Goal: Navigation & Orientation: Find specific page/section

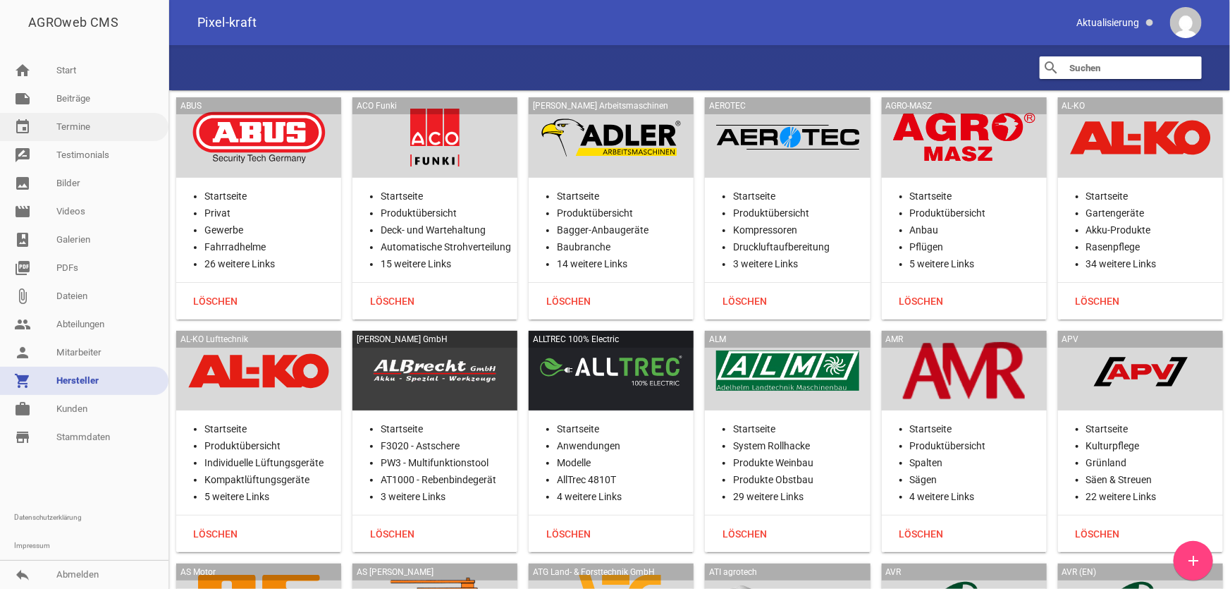
scroll to position [10289, 0]
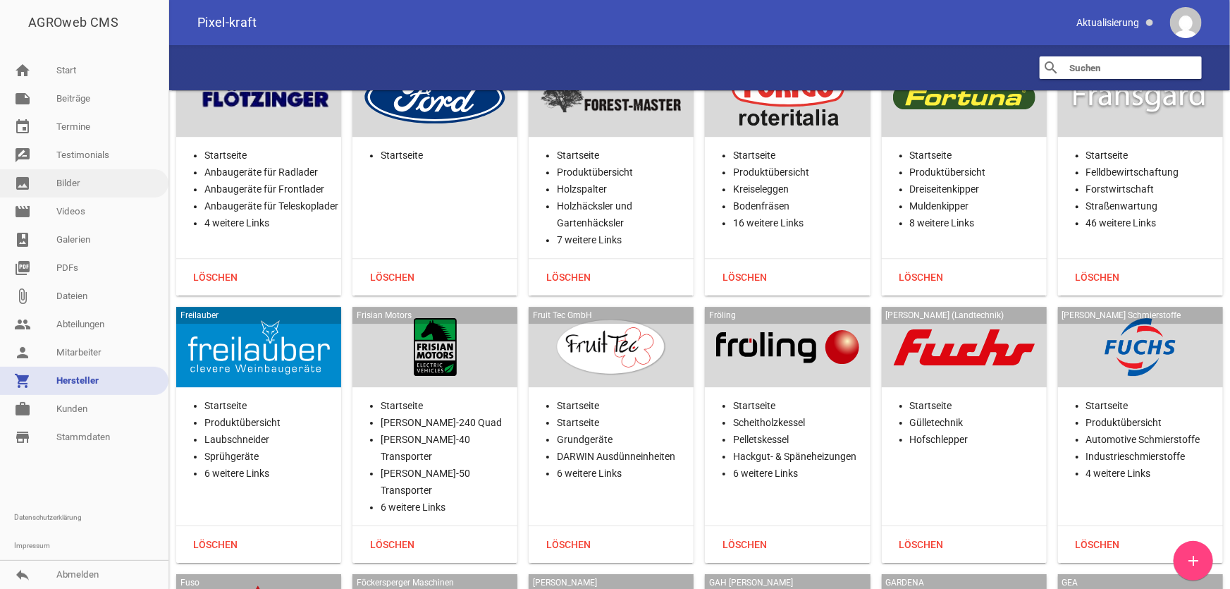
click at [68, 187] on link "image Bilder" at bounding box center [84, 183] width 168 height 28
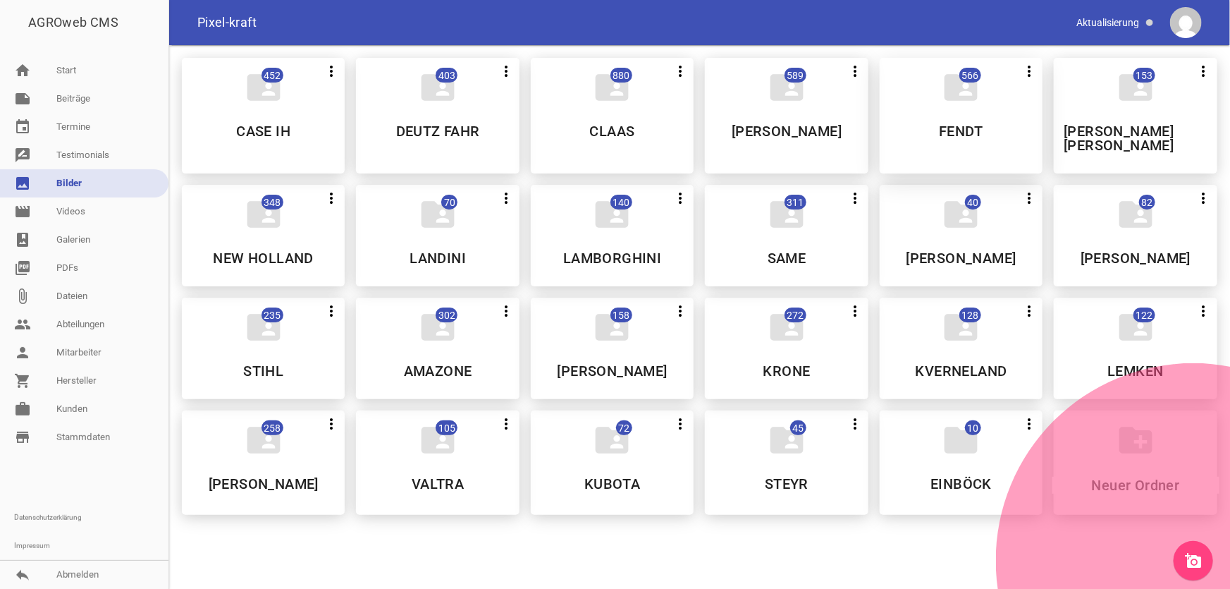
click at [931, 150] on div "folder_shared 566 more_vert Nicht mehr Teilen Bearbeiten Löschen FENDT" at bounding box center [961, 116] width 163 height 116
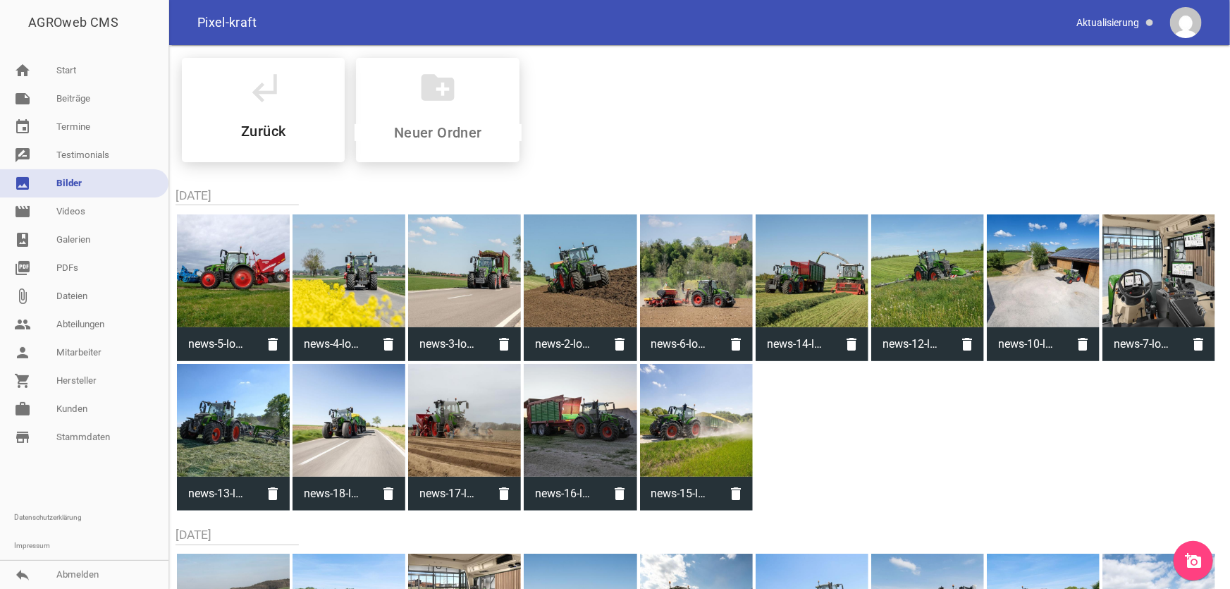
drag, startPoint x: 262, startPoint y: 140, endPoint x: 648, endPoint y: 8, distance: 407.3
click at [259, 137] on div "subdirectory_arrow_left Zurück" at bounding box center [263, 110] width 163 height 104
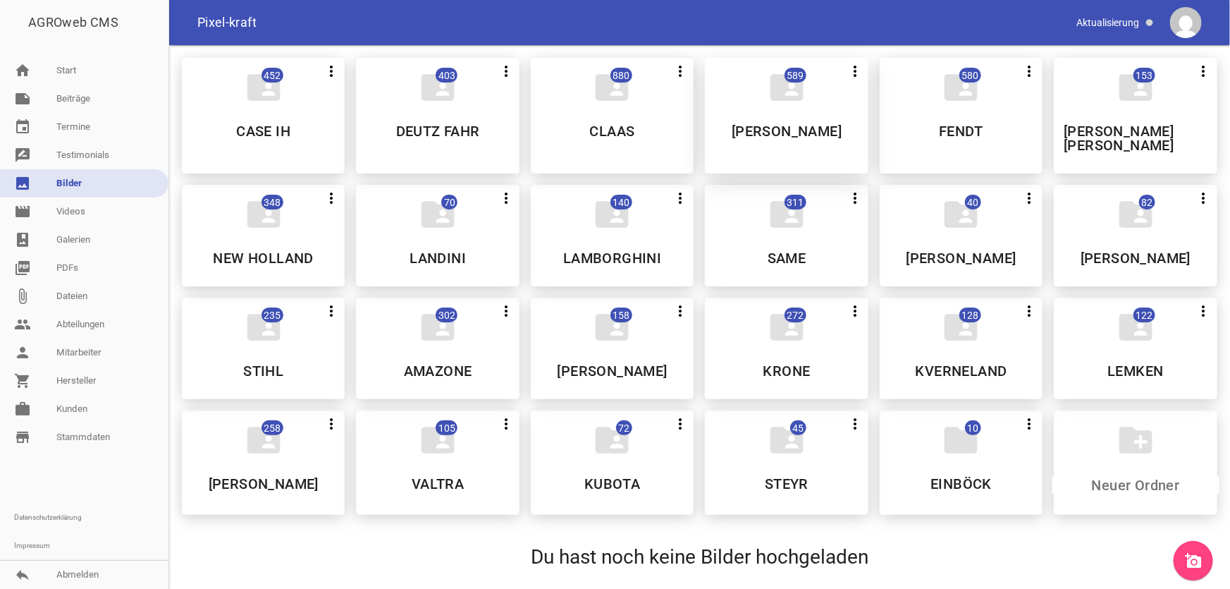
click at [804, 138] on h5 "[PERSON_NAME]" at bounding box center [787, 131] width 110 height 14
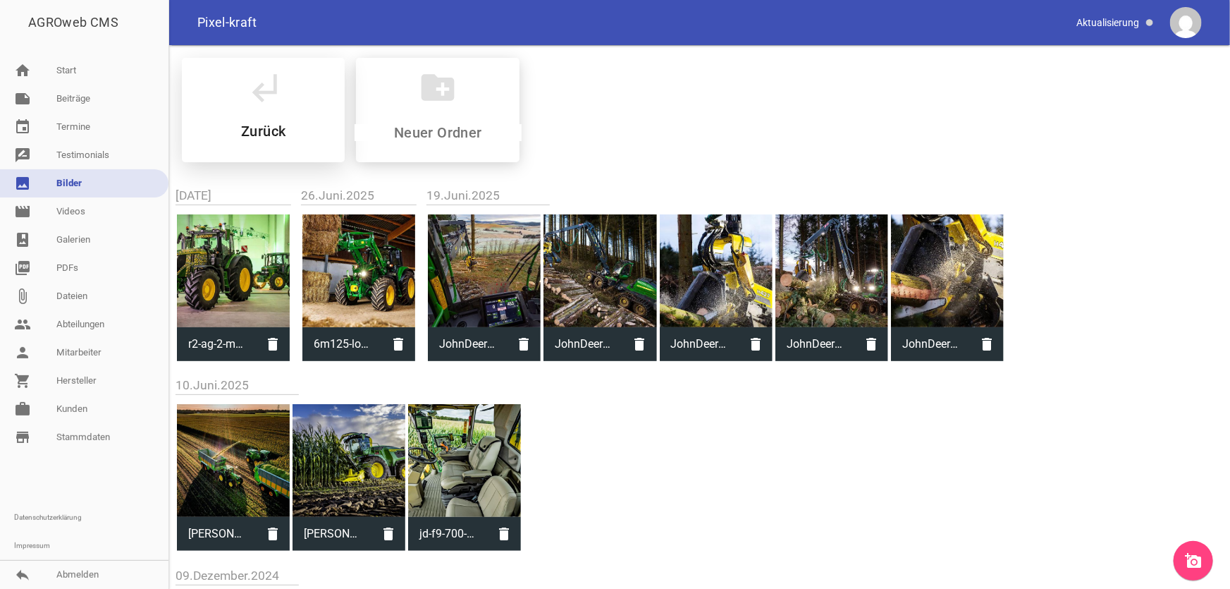
click at [269, 132] on h5 "Zurück" at bounding box center [263, 131] width 44 height 14
